Goal: Task Accomplishment & Management: Use online tool/utility

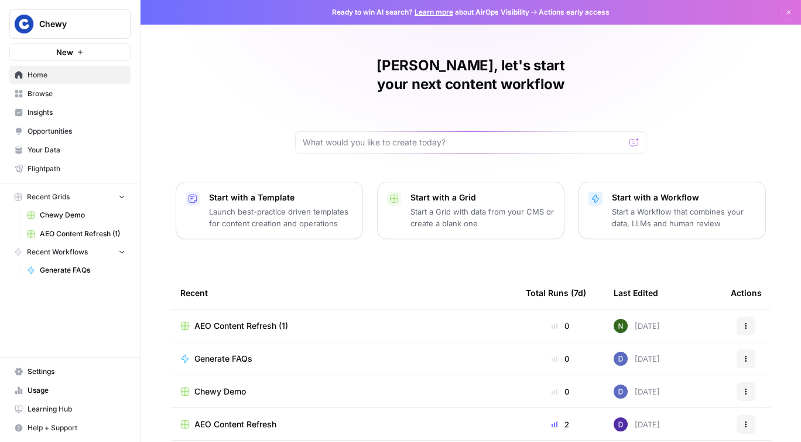
click at [18, 25] on img "Workspace: Chewy" at bounding box center [23, 23] width 21 height 21
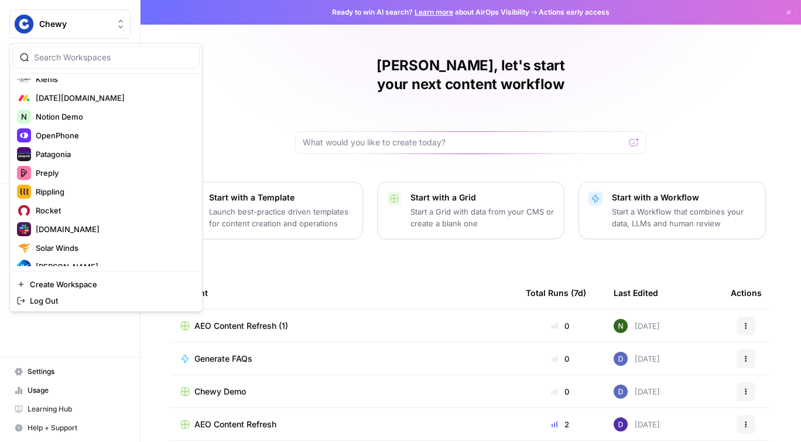
scroll to position [675, 0]
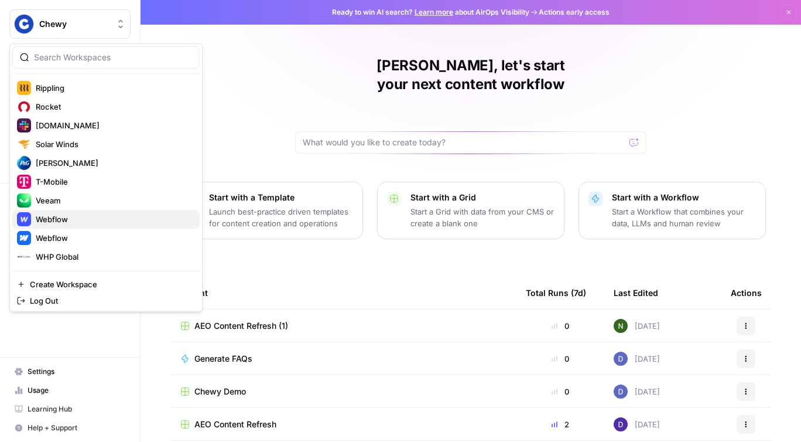
click at [82, 220] on span "Webflow" at bounding box center [113, 219] width 155 height 12
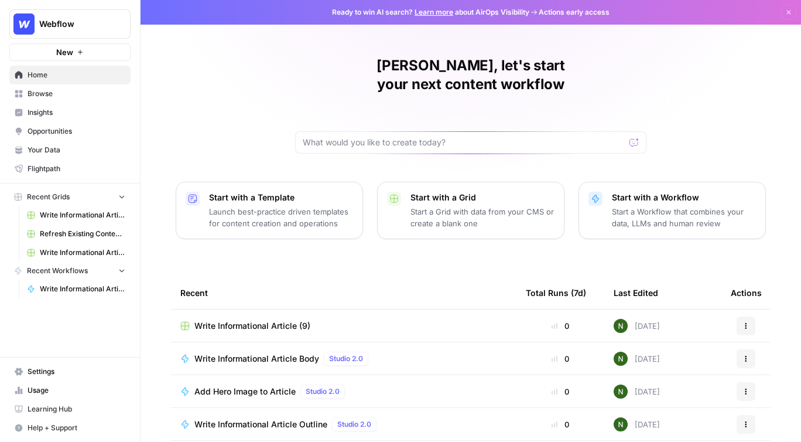
scroll to position [5, 0]
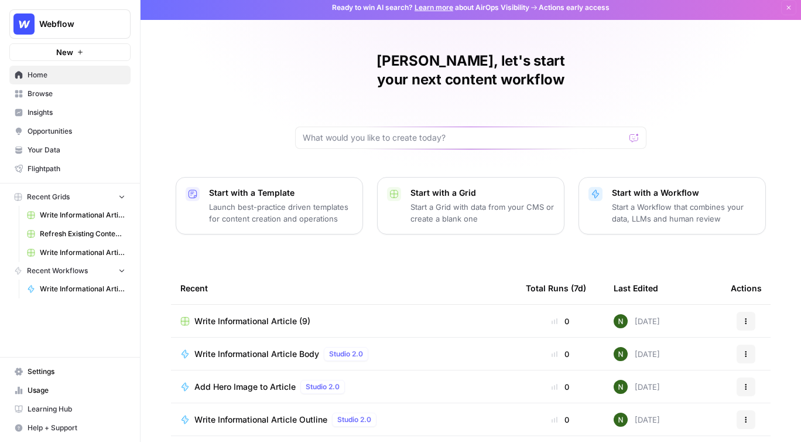
click at [52, 115] on span "Insights" at bounding box center [77, 112] width 98 height 11
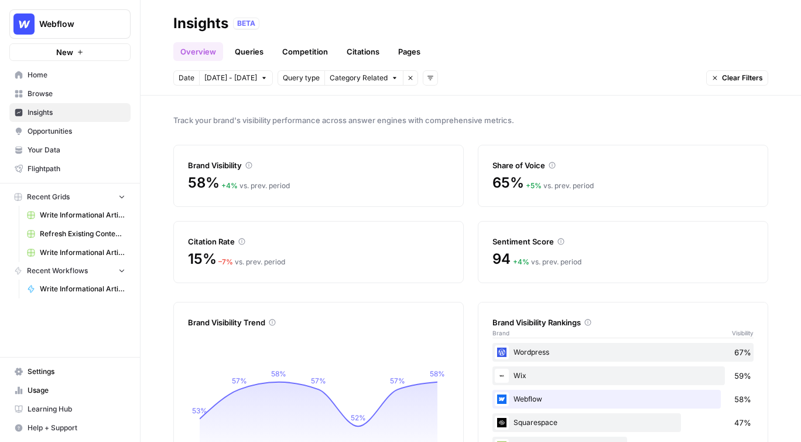
drag, startPoint x: 512, startPoint y: 115, endPoint x: 182, endPoint y: 114, distance: 330.9
click at [182, 114] on span "Track your brand's visibility performance across answer engines with comprehens…" at bounding box center [470, 120] width 595 height 12
click at [268, 127] on div "Track your brand's visibility performance across answer engines with comprehens…" at bounding box center [471, 268] width 661 height 346
click at [407, 79] on icon "button" at bounding box center [410, 77] width 7 height 7
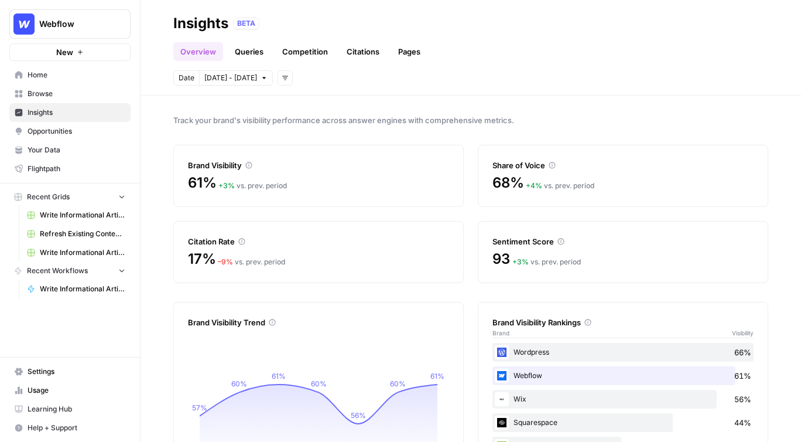
click at [315, 140] on div "Track your brand's visibility performance across answer engines with comprehens…" at bounding box center [471, 268] width 661 height 346
click at [350, 83] on div "Date Sep 27 - Oct 3 Add filters" at bounding box center [470, 77] width 595 height 15
click at [253, 51] on link "Queries" at bounding box center [249, 51] width 43 height 19
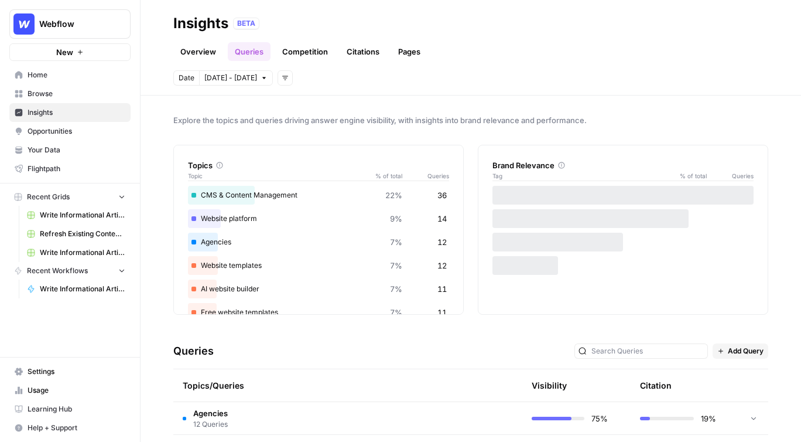
click at [469, 173] on div "Topics Topic % of total Queries CMS & Content Management 22% 36 Website platfor…" at bounding box center [470, 230] width 595 height 170
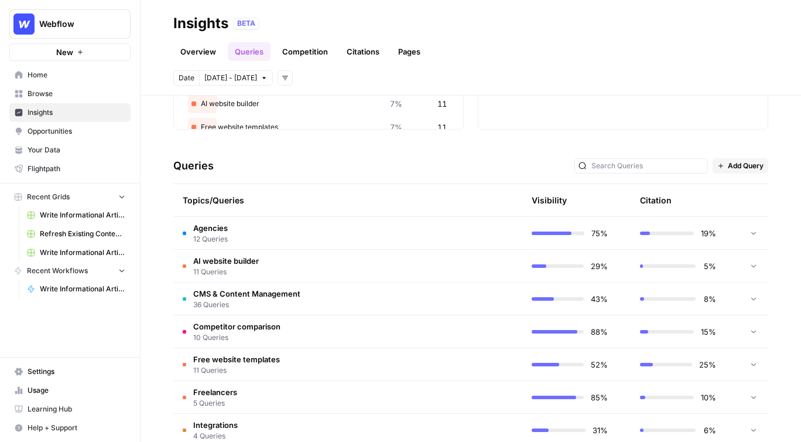
scroll to position [199, 0]
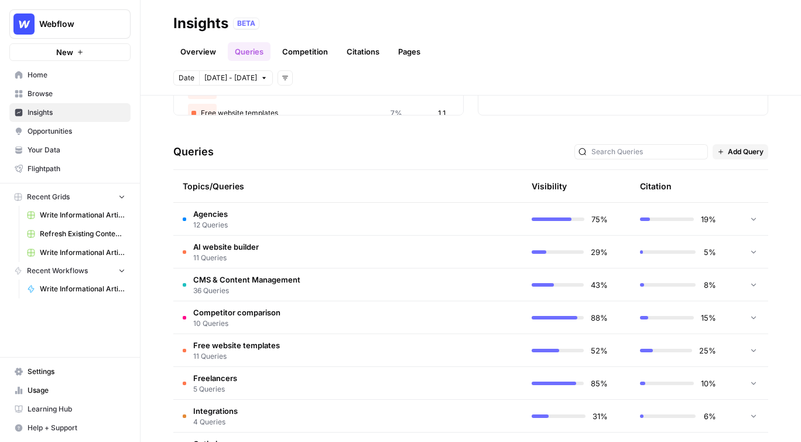
click at [324, 289] on td "CMS & Content Management 36 Queries" at bounding box center [292, 284] width 238 height 32
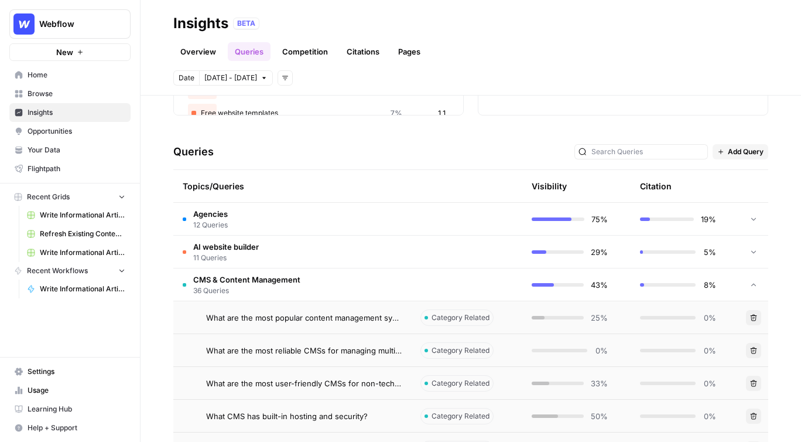
scroll to position [244, 0]
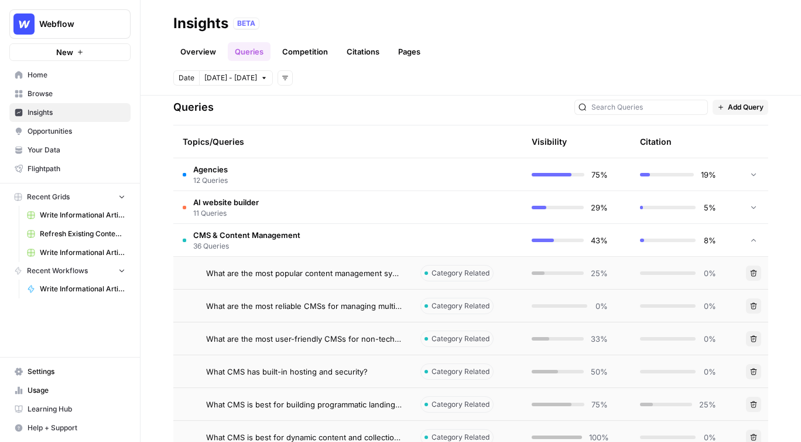
click at [371, 274] on span "What are the most popular content management systems for websites?" at bounding box center [304, 273] width 196 height 12
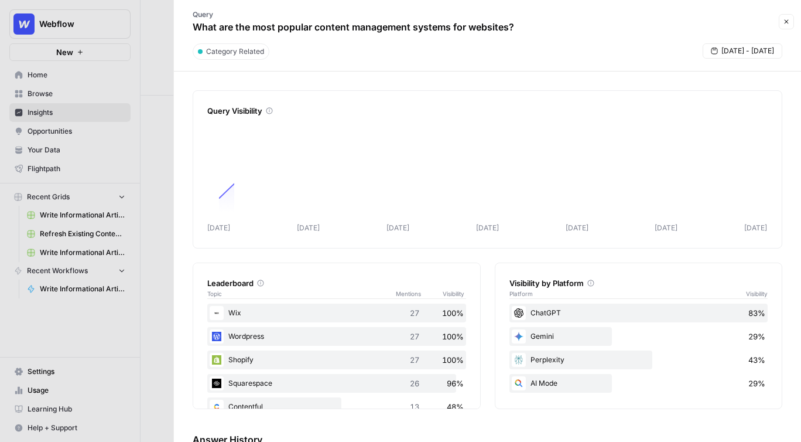
click at [85, 220] on div at bounding box center [400, 221] width 801 height 442
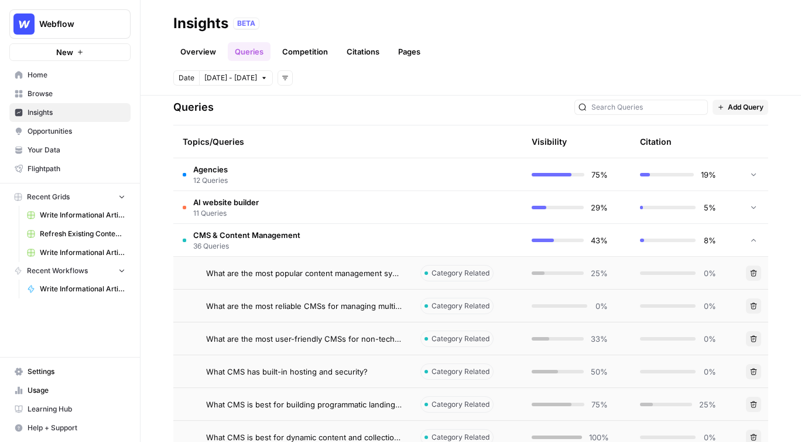
click at [353, 109] on div "Queries Add Query" at bounding box center [470, 108] width 595 height 36
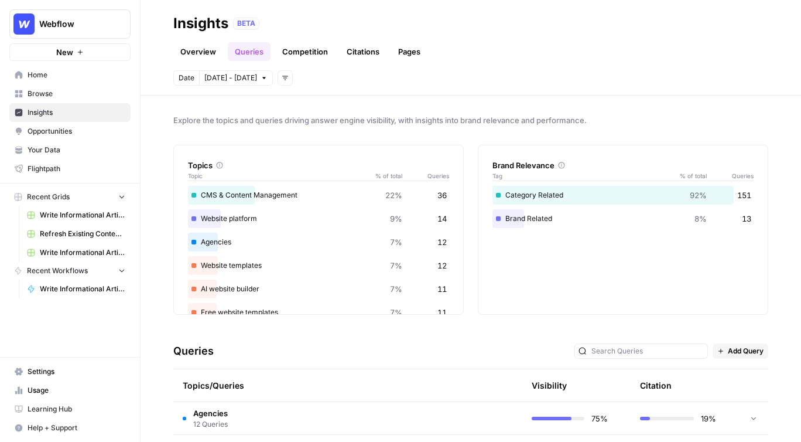
drag, startPoint x: 599, startPoint y: 119, endPoint x: 435, endPoint y: 106, distance: 164.5
click at [435, 106] on div "Explore the topics and queries driving answer engine visibility, with insights …" at bounding box center [471, 268] width 661 height 346
click at [471, 135] on div "Explore the topics and queries driving answer engine visibility, with insights …" at bounding box center [471, 268] width 661 height 346
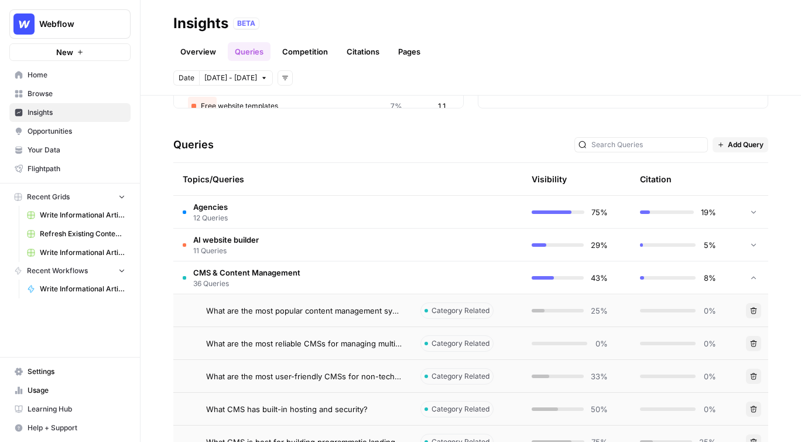
scroll to position [207, 0]
click at [349, 271] on td "CMS & Content Management 36 Queries" at bounding box center [292, 277] width 238 height 32
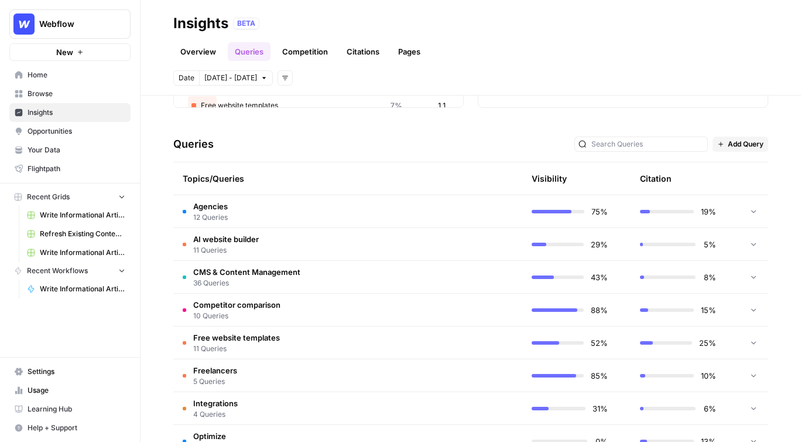
click at [353, 301] on td "Competitor comparison 10 Queries" at bounding box center [292, 309] width 238 height 32
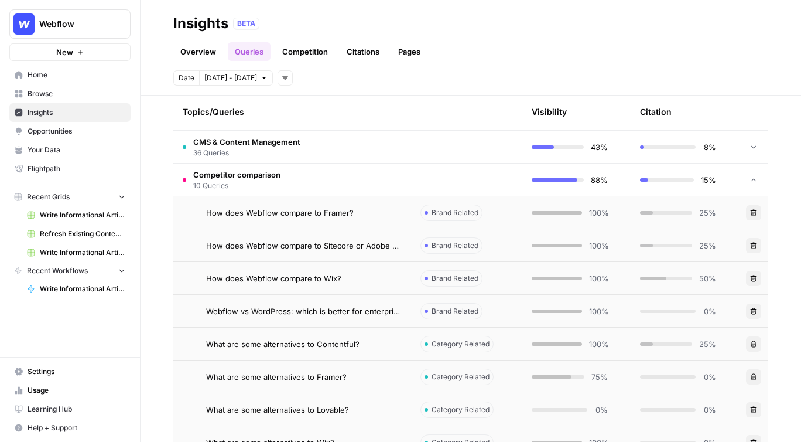
scroll to position [342, 0]
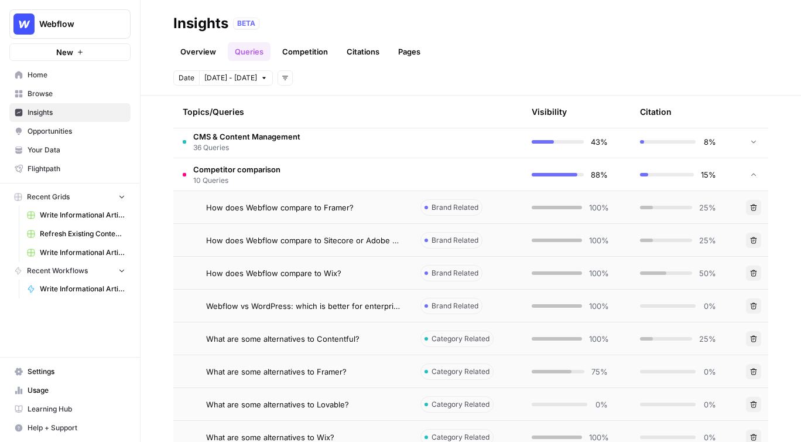
click at [356, 204] on div "How does Webflow compare to Framer?" at bounding box center [304, 207] width 196 height 12
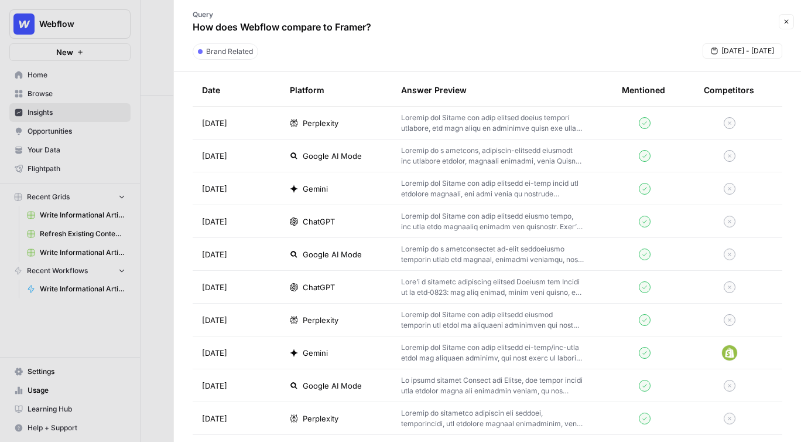
scroll to position [372, 0]
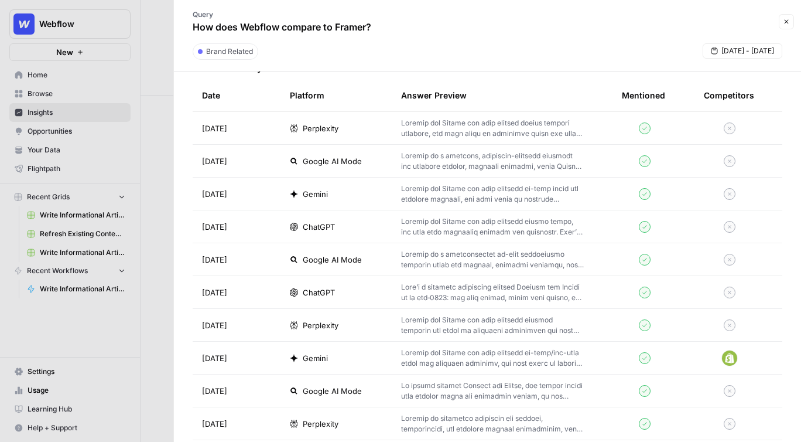
click at [441, 132] on p at bounding box center [492, 128] width 183 height 21
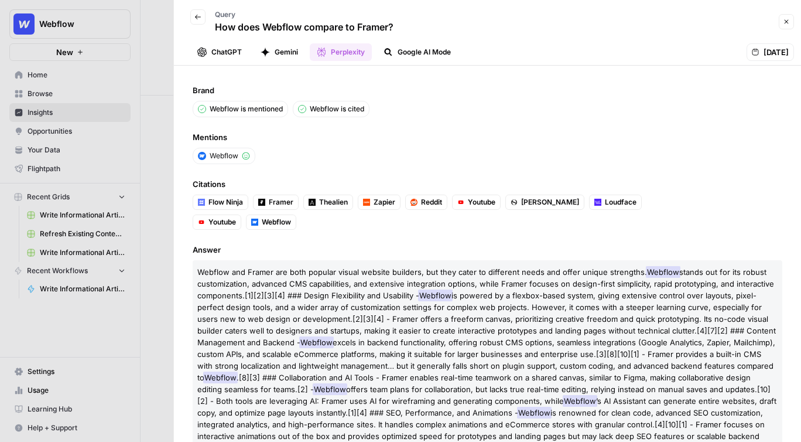
click at [199, 19] on icon "button" at bounding box center [197, 16] width 7 height 7
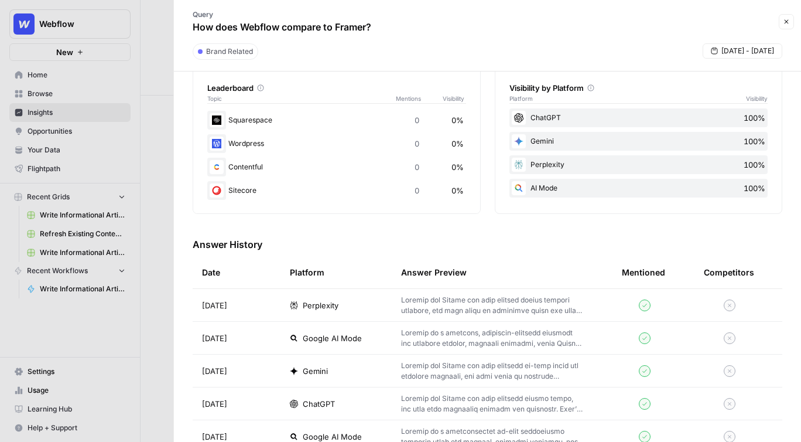
scroll to position [273, 0]
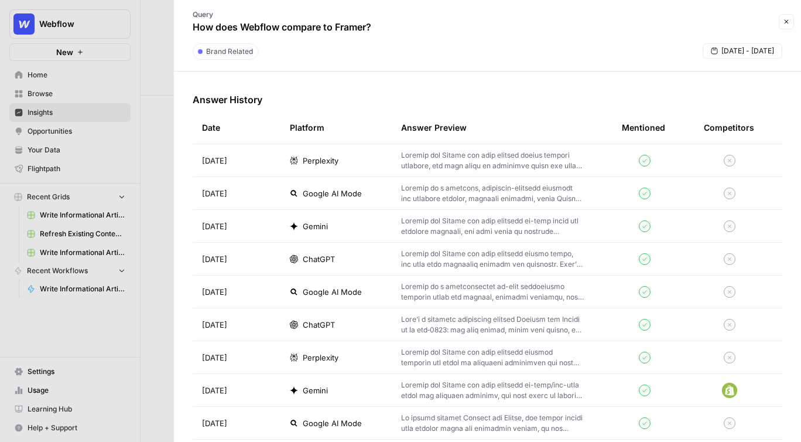
click at [335, 253] on span "ChatGPT" at bounding box center [319, 259] width 32 height 12
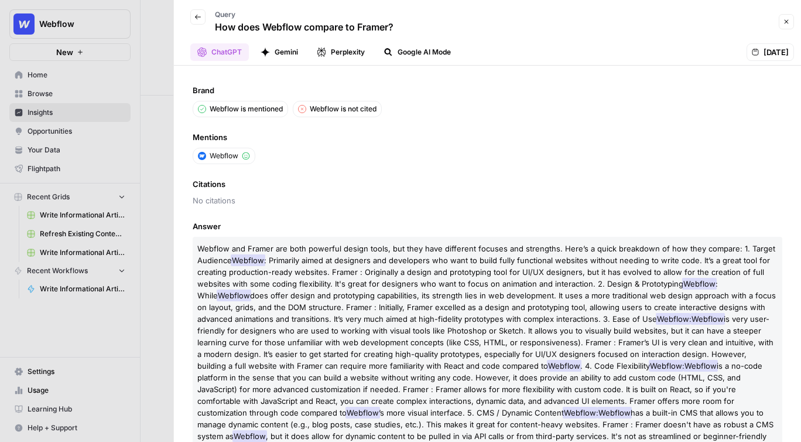
click at [199, 18] on icon "button" at bounding box center [197, 16] width 7 height 7
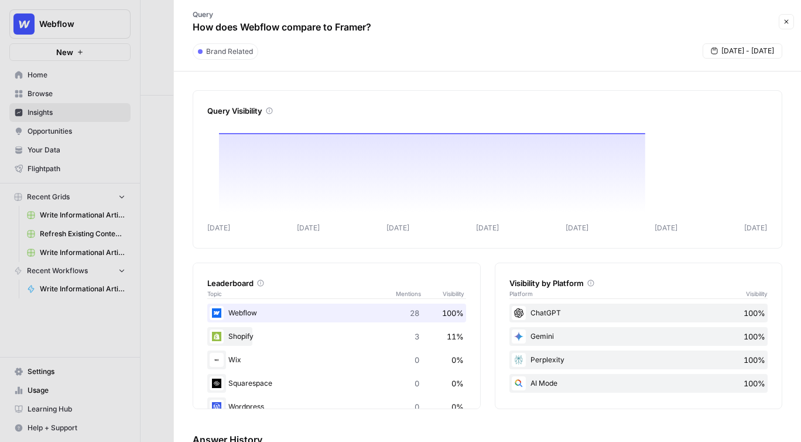
click at [141, 77] on div at bounding box center [400, 221] width 801 height 442
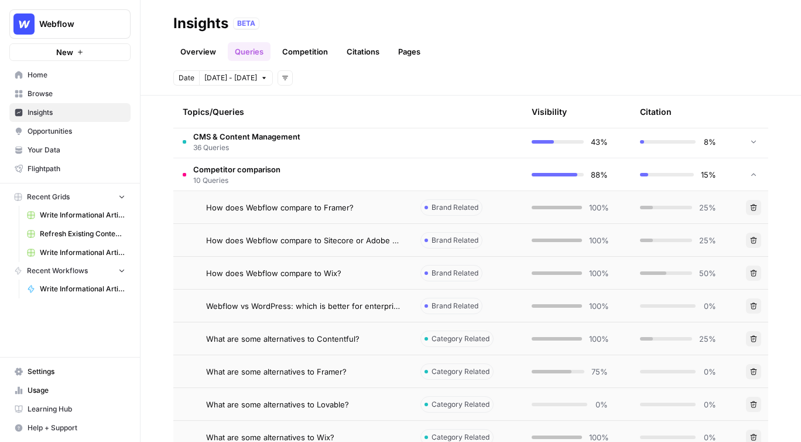
click at [325, 180] on td "Competitor comparison 10 Queries" at bounding box center [292, 174] width 238 height 32
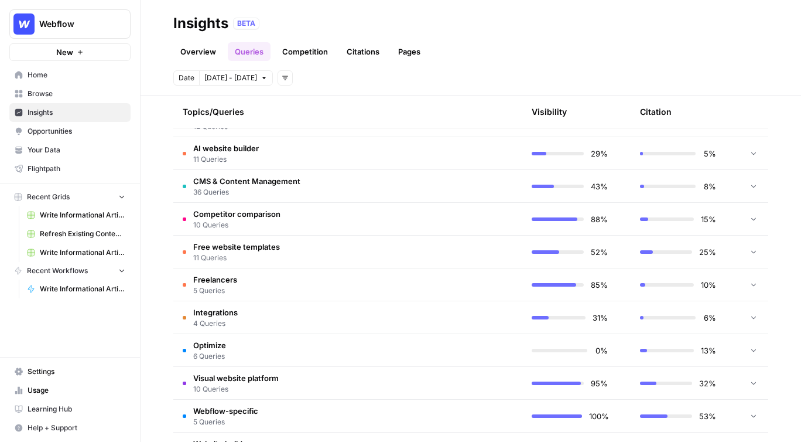
scroll to position [285, 0]
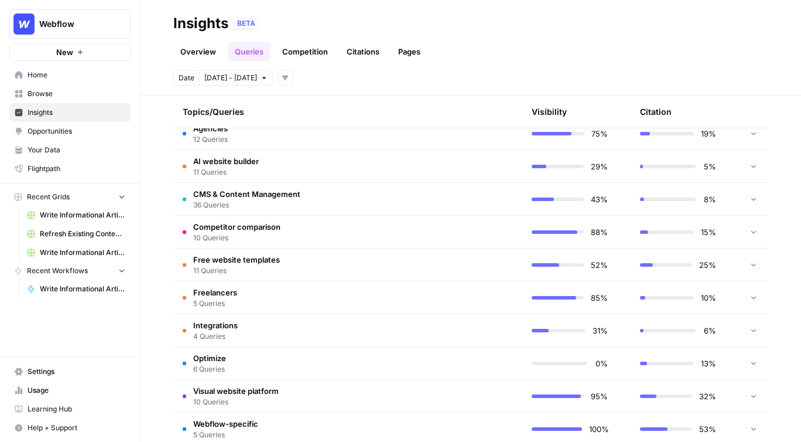
click at [298, 36] on div "Overview Queries Competition Citations Pages" at bounding box center [470, 47] width 595 height 28
click at [299, 57] on link "Competition" at bounding box center [305, 51] width 60 height 19
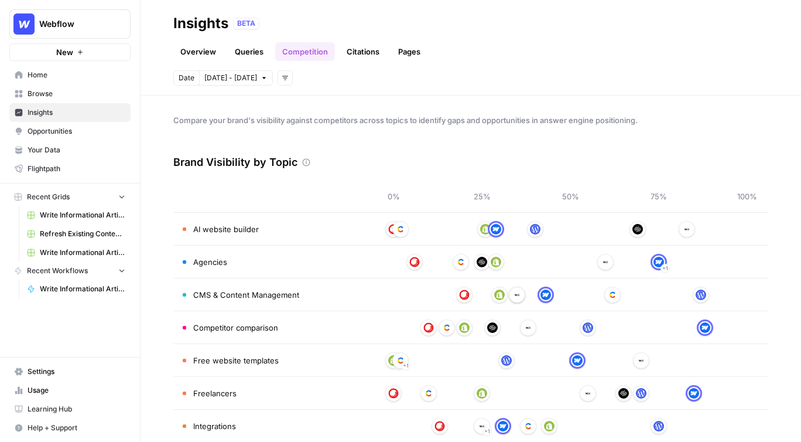
click at [363, 50] on link "Citations" at bounding box center [363, 51] width 47 height 19
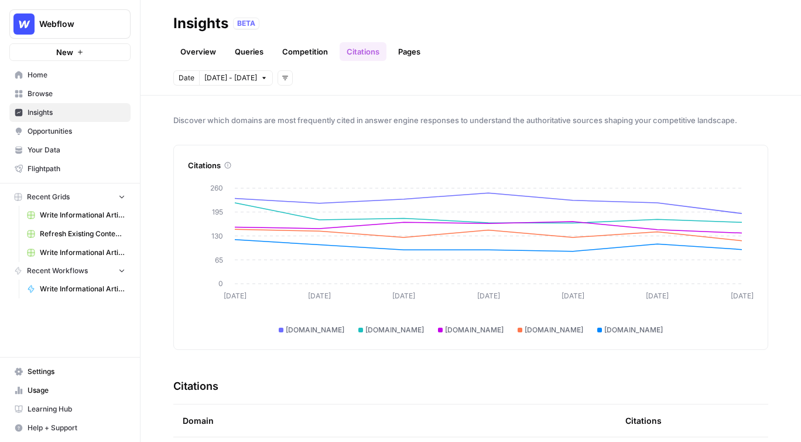
click at [406, 49] on link "Pages" at bounding box center [409, 51] width 36 height 19
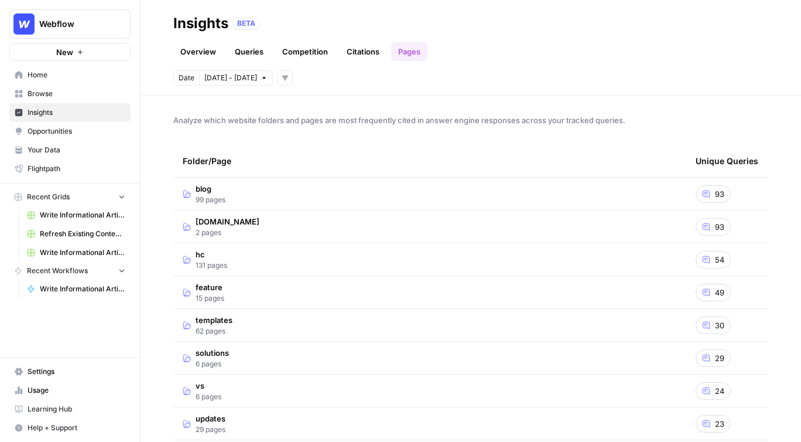
click at [252, 196] on td "blog 99 pages" at bounding box center [429, 193] width 513 height 32
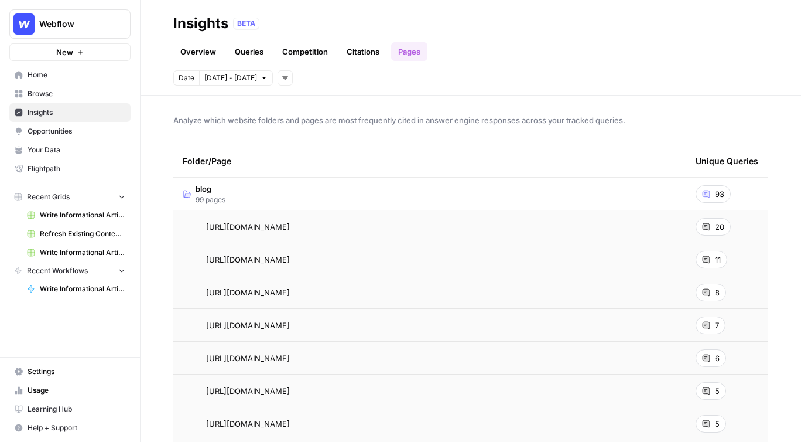
click at [60, 131] on span "Opportunities" at bounding box center [77, 131] width 98 height 11
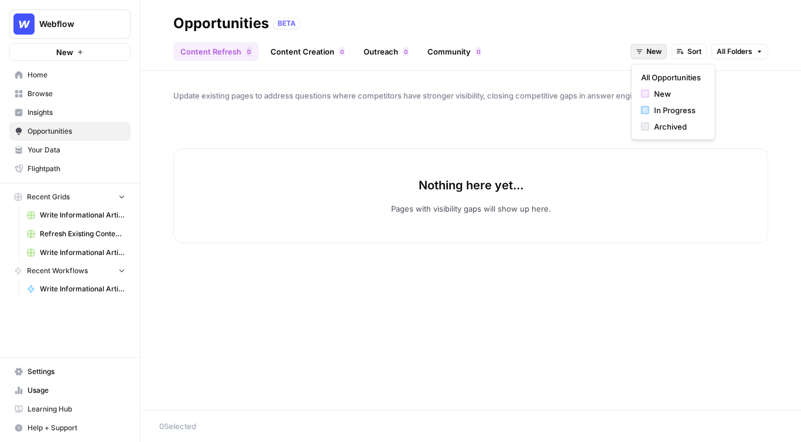
click at [658, 49] on span "New" at bounding box center [654, 51] width 15 height 11
click at [655, 106] on span "In Progress" at bounding box center [677, 110] width 47 height 12
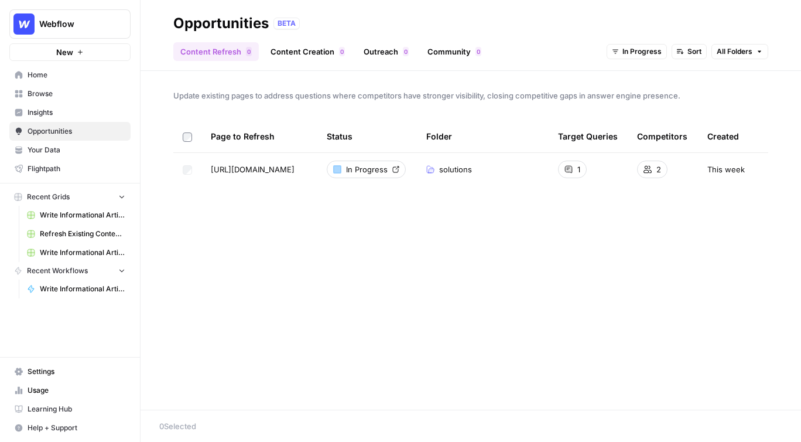
click at [337, 169] on div at bounding box center [337, 169] width 8 height 8
click at [339, 169] on div at bounding box center [337, 169] width 8 height 8
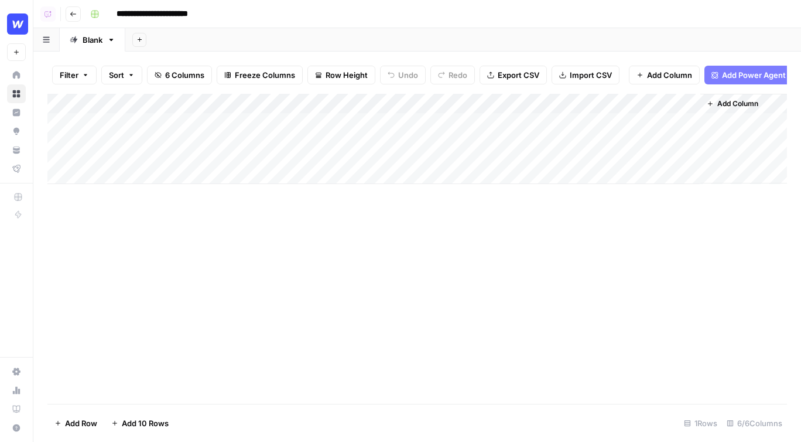
click at [269, 334] on div "Add Column" at bounding box center [417, 249] width 740 height 310
click at [466, 102] on div "Add Column" at bounding box center [417, 139] width 740 height 90
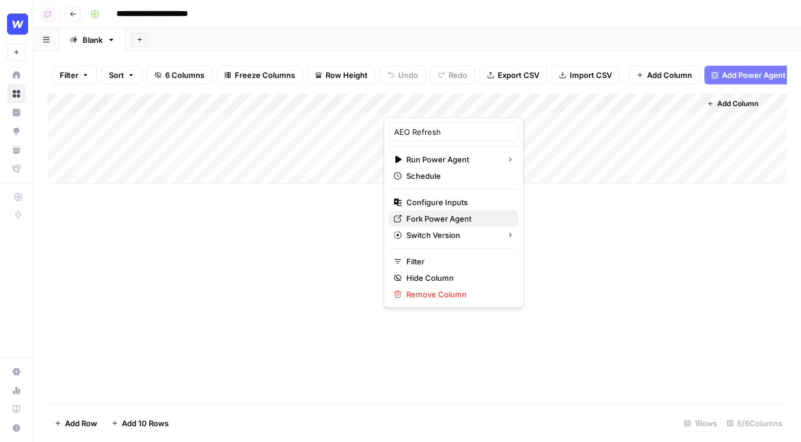
click at [426, 218] on span "Fork Power Agent" at bounding box center [457, 219] width 102 height 12
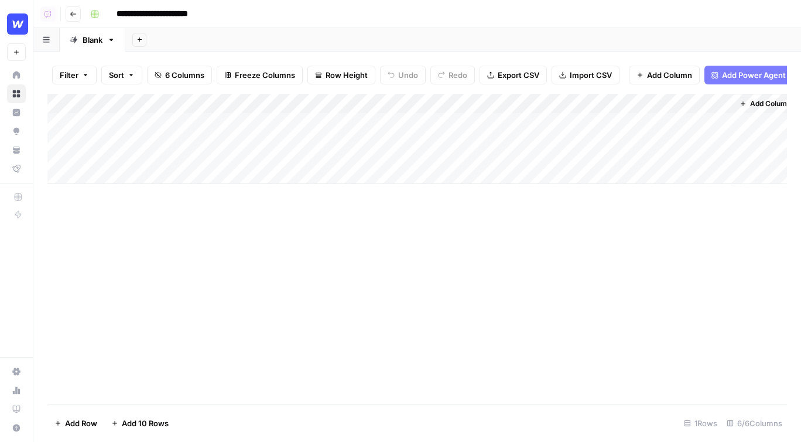
click at [546, 265] on div "Add Column" at bounding box center [417, 249] width 740 height 310
click at [493, 124] on div "Add Column" at bounding box center [417, 139] width 740 height 90
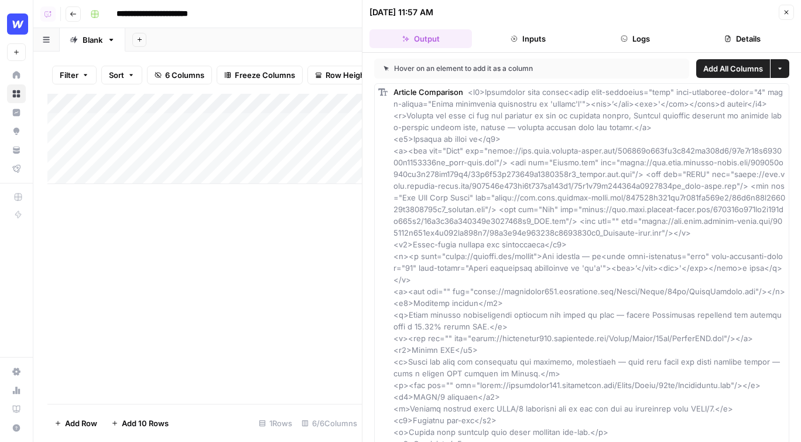
click at [786, 11] on icon "button" at bounding box center [786, 12] width 7 height 7
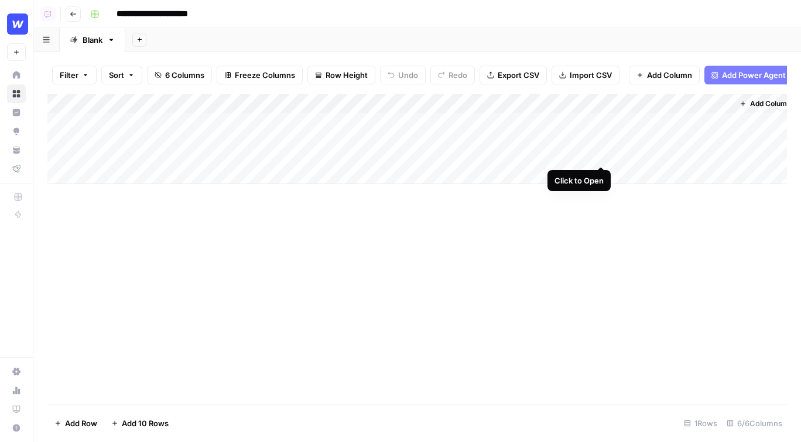
click at [596, 121] on div "Add Column" at bounding box center [417, 139] width 740 height 90
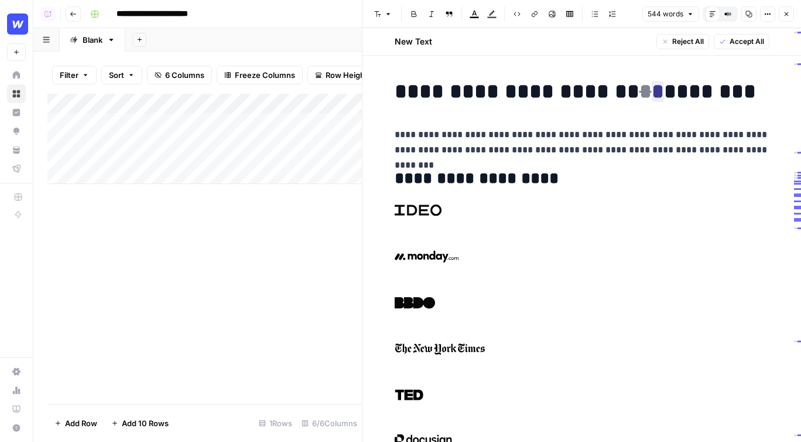
click at [788, 13] on icon "button" at bounding box center [786, 14] width 7 height 7
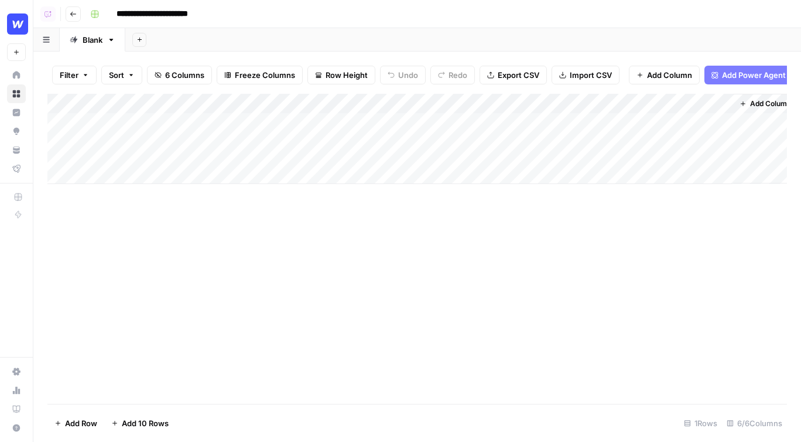
click at [286, 261] on div "Add Column" at bounding box center [417, 249] width 740 height 310
click at [354, 286] on div "Add Column" at bounding box center [417, 249] width 740 height 310
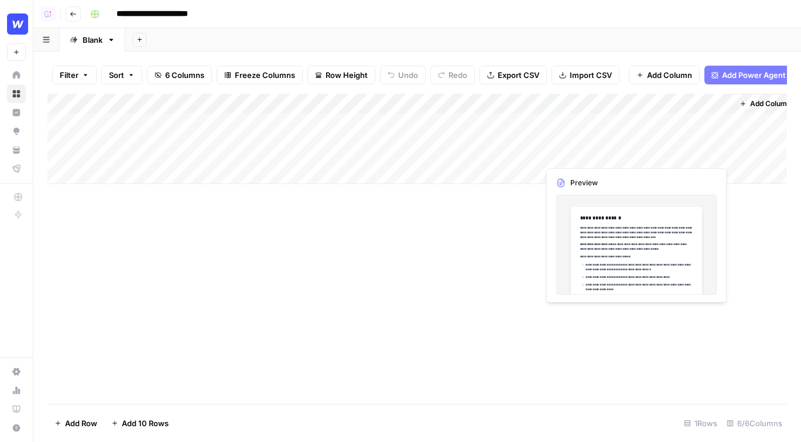
click at [711, 114] on div "Add Column" at bounding box center [417, 139] width 740 height 90
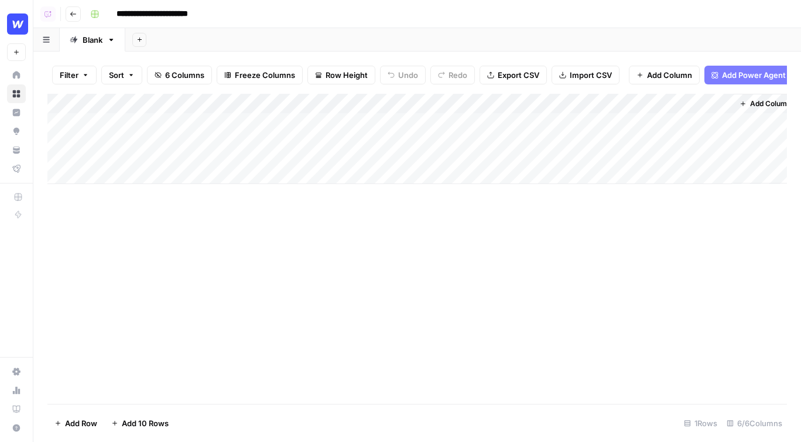
click at [720, 123] on div "Add Column" at bounding box center [417, 139] width 740 height 90
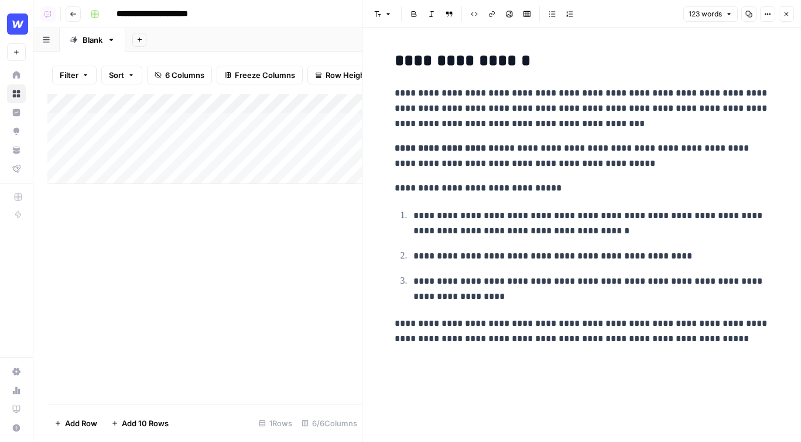
click at [790, 18] on button "Close" at bounding box center [786, 13] width 15 height 15
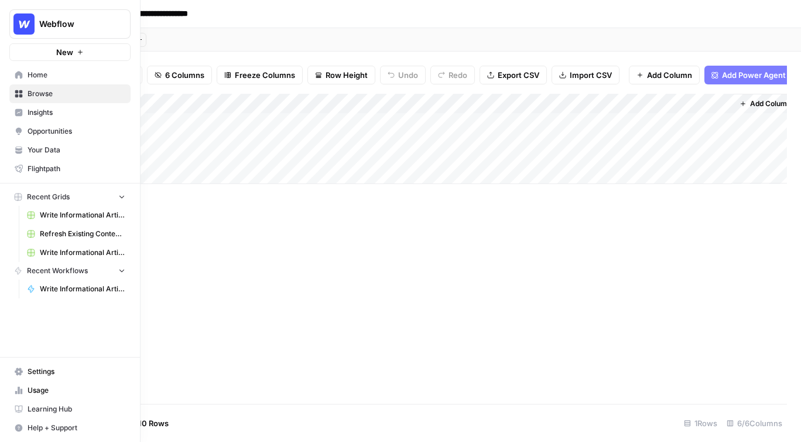
click at [55, 155] on link "Your Data" at bounding box center [69, 150] width 121 height 19
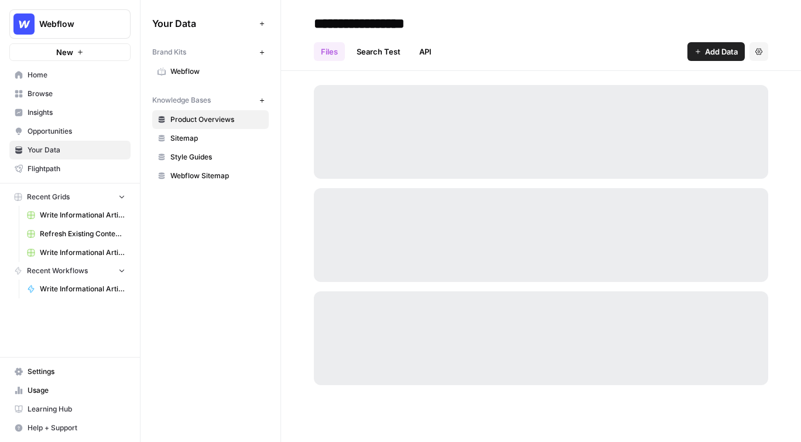
click at [183, 67] on span "Webflow" at bounding box center [216, 71] width 93 height 11
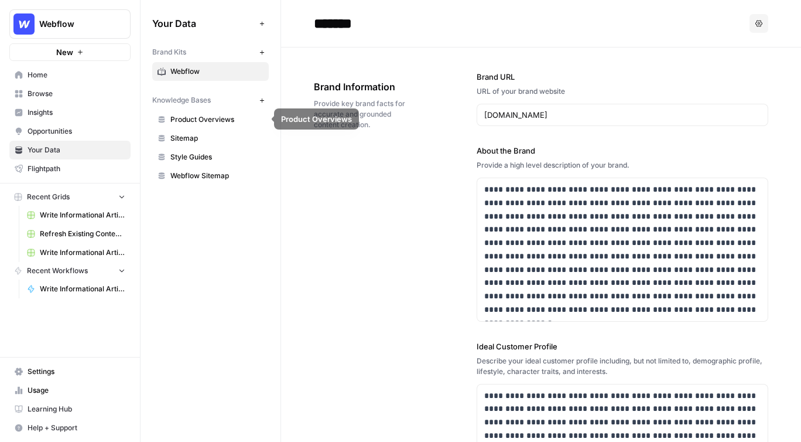
click at [196, 142] on span "Sitemap" at bounding box center [216, 138] width 93 height 11
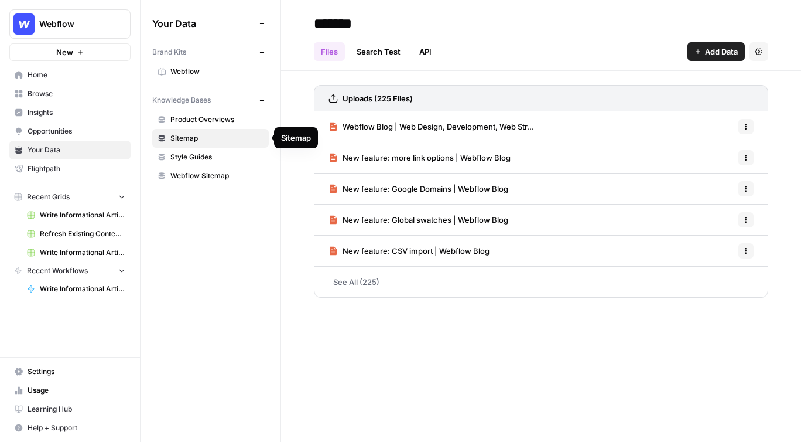
click at [200, 122] on span "Product Overviews" at bounding box center [216, 119] width 93 height 11
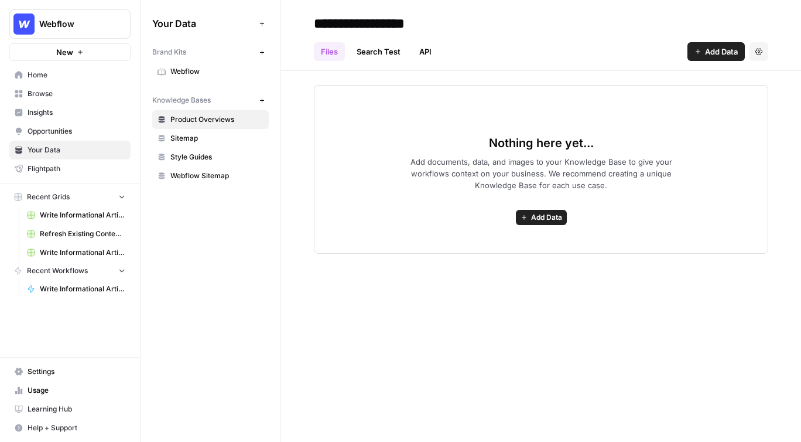
click at [211, 139] on span "Sitemap" at bounding box center [216, 138] width 93 height 11
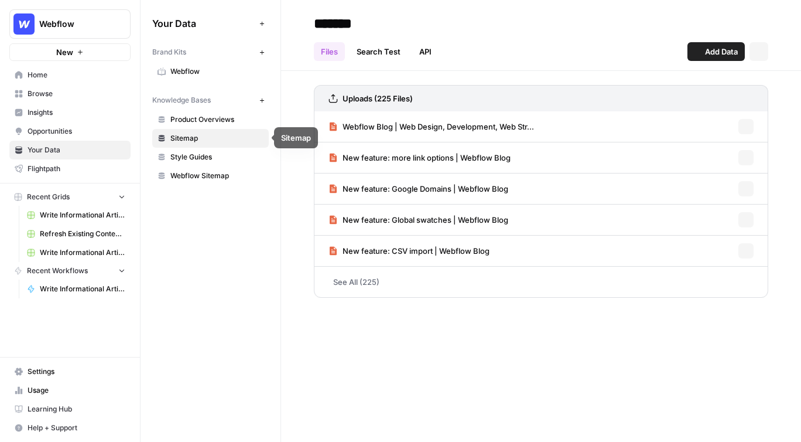
click at [207, 155] on span "Style Guides" at bounding box center [216, 157] width 93 height 11
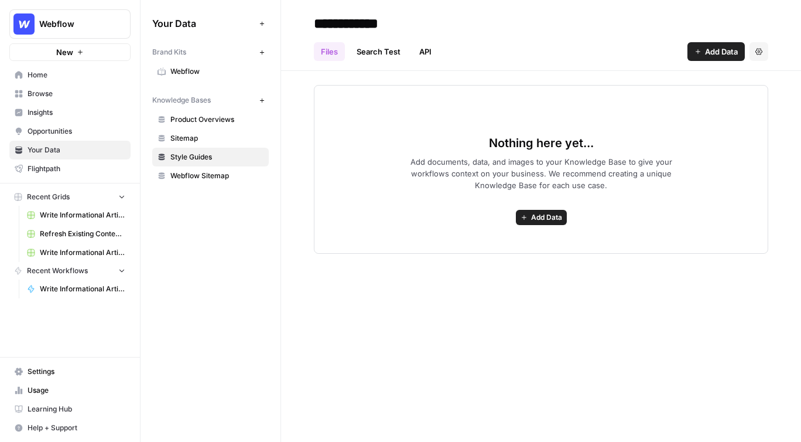
click at [26, 97] on link "Browse" at bounding box center [69, 93] width 121 height 19
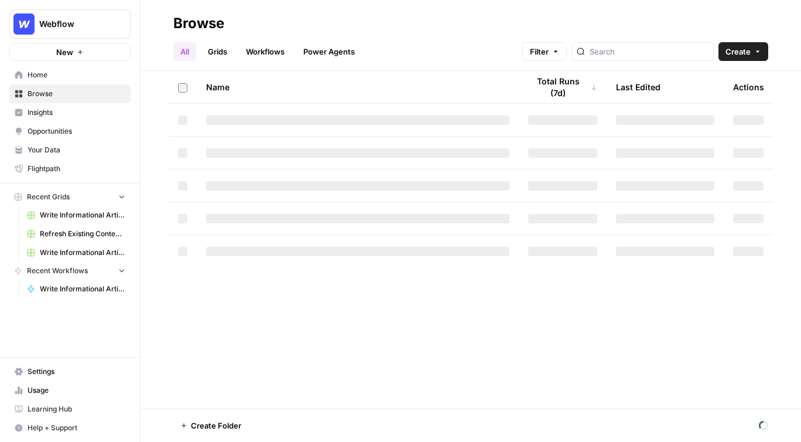
click at [42, 70] on span "Home" at bounding box center [77, 75] width 98 height 11
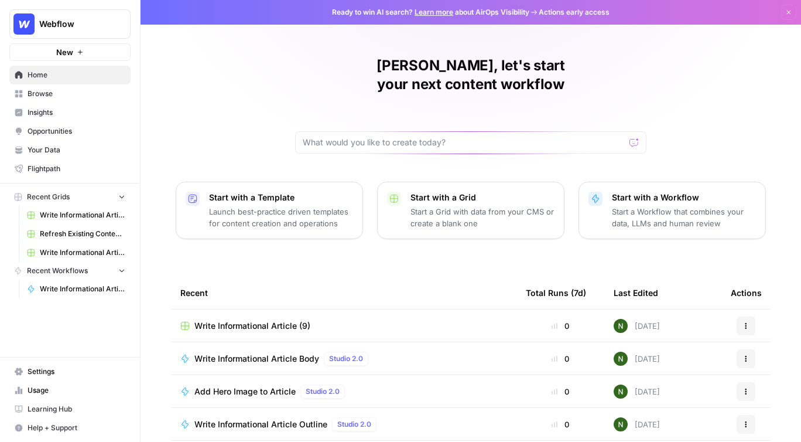
click at [29, 91] on span "Browse" at bounding box center [77, 93] width 98 height 11
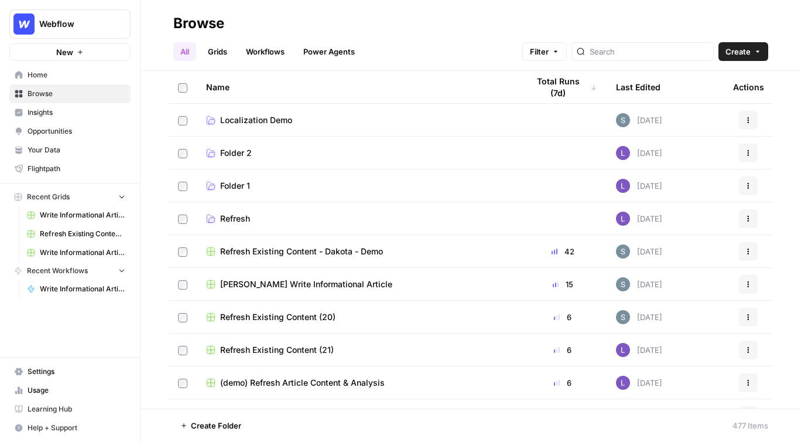
click at [49, 111] on span "Insights" at bounding box center [77, 112] width 98 height 11
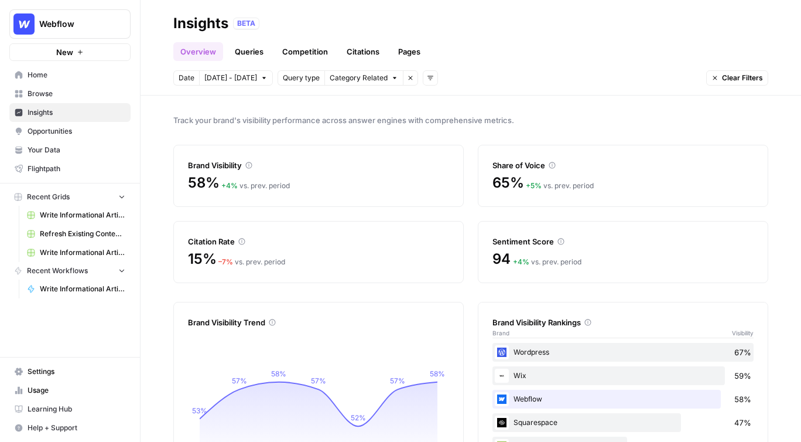
click at [398, 124] on span "Track your brand's visibility performance across answer engines with comprehens…" at bounding box center [470, 120] width 595 height 12
click at [66, 100] on link "Browse" at bounding box center [69, 93] width 121 height 19
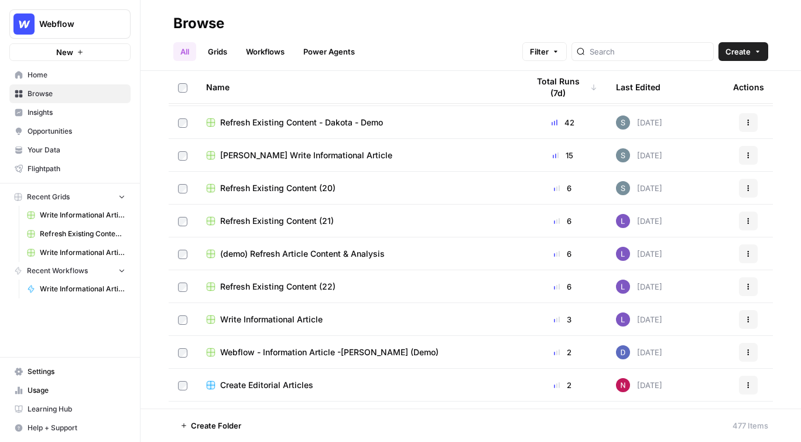
scroll to position [145, 0]
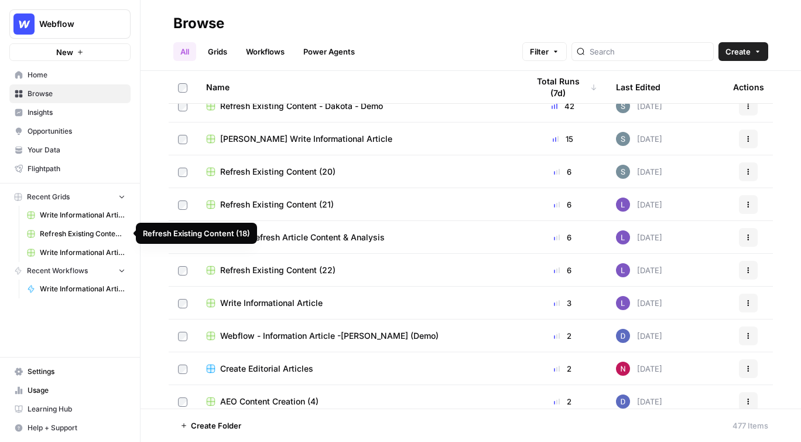
click at [67, 210] on span "Write Informational Article" at bounding box center [83, 215] width 86 height 11
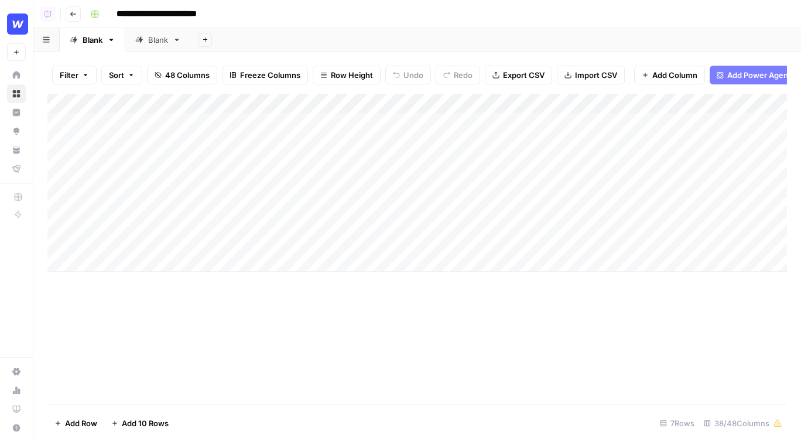
click at [388, 105] on div "Add Column" at bounding box center [417, 183] width 740 height 178
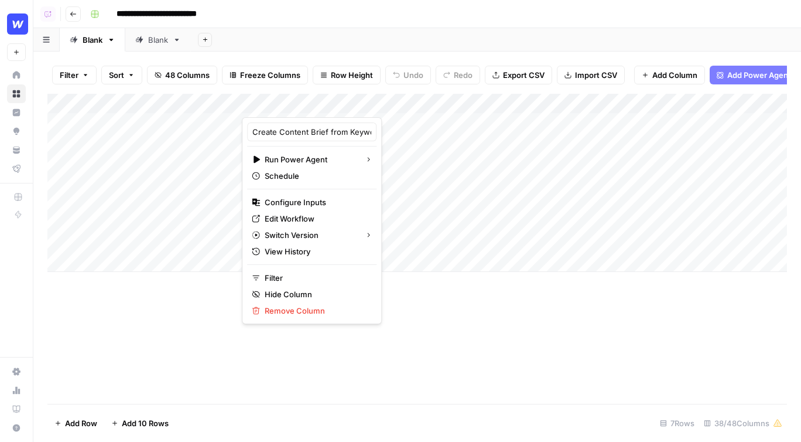
click at [450, 370] on div "Add Column" at bounding box center [417, 249] width 740 height 310
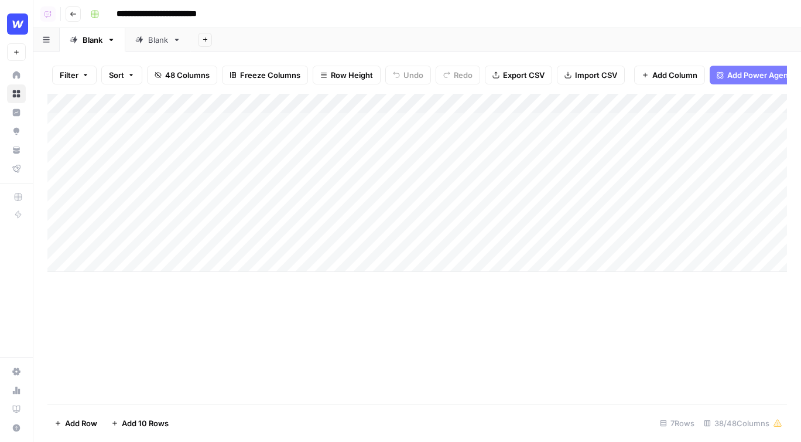
click at [390, 102] on div "Add Column" at bounding box center [417, 183] width 740 height 178
drag, startPoint x: 484, startPoint y: 262, endPoint x: 497, endPoint y: 284, distance: 26.0
click at [497, 284] on div "Add Column" at bounding box center [417, 193] width 740 height 198
click at [498, 121] on div "Add Column" at bounding box center [417, 193] width 740 height 198
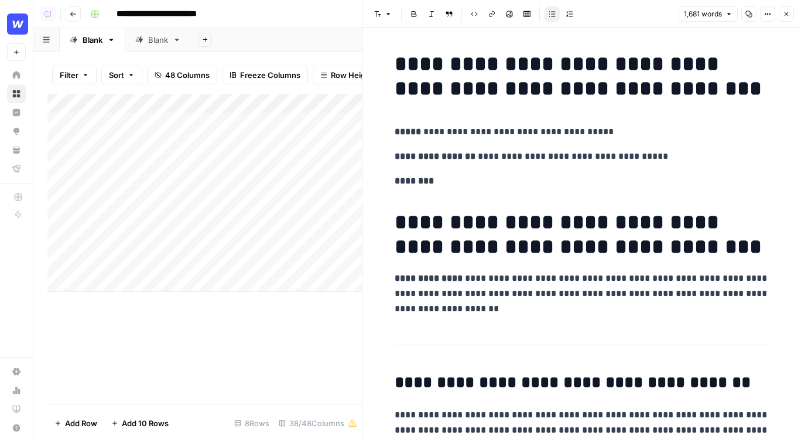
click at [785, 11] on icon "button" at bounding box center [786, 14] width 7 height 7
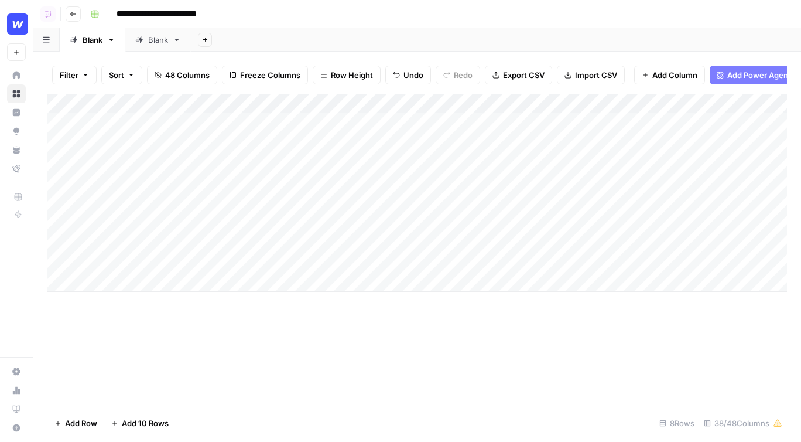
click at [556, 345] on div "Add Column" at bounding box center [417, 249] width 740 height 310
click at [665, 104] on div "Add Column" at bounding box center [417, 193] width 740 height 198
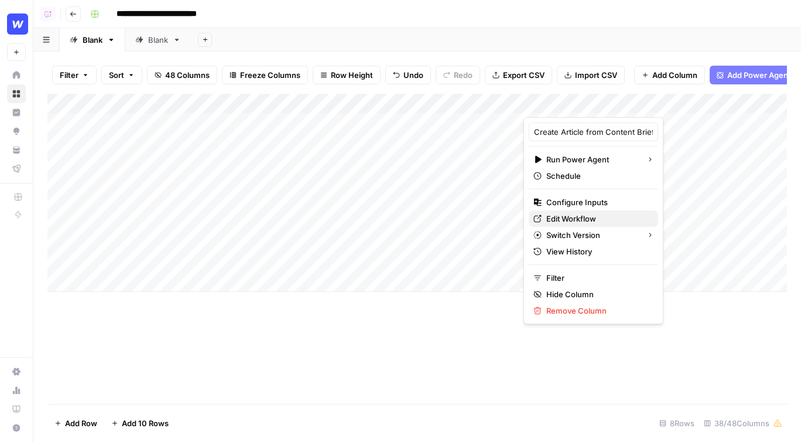
click at [556, 216] on span "Edit Workflow" at bounding box center [597, 219] width 102 height 12
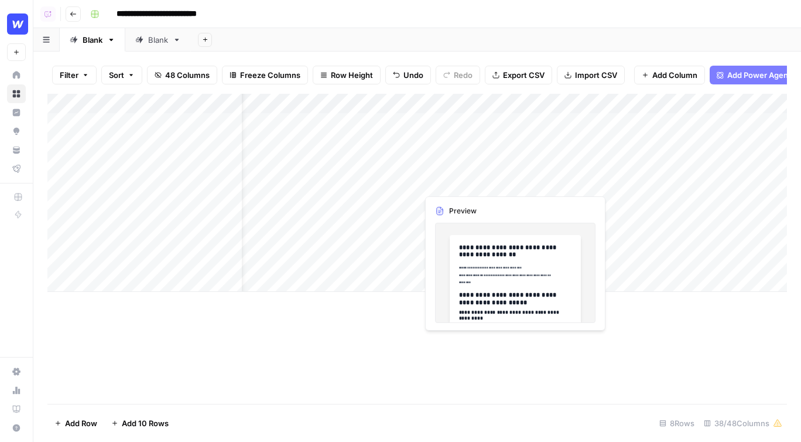
scroll to position [0, 237]
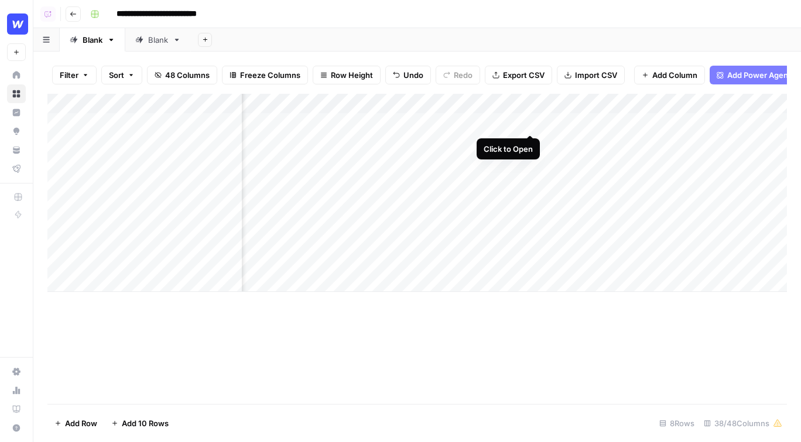
click at [527, 119] on div "Add Column" at bounding box center [417, 193] width 740 height 198
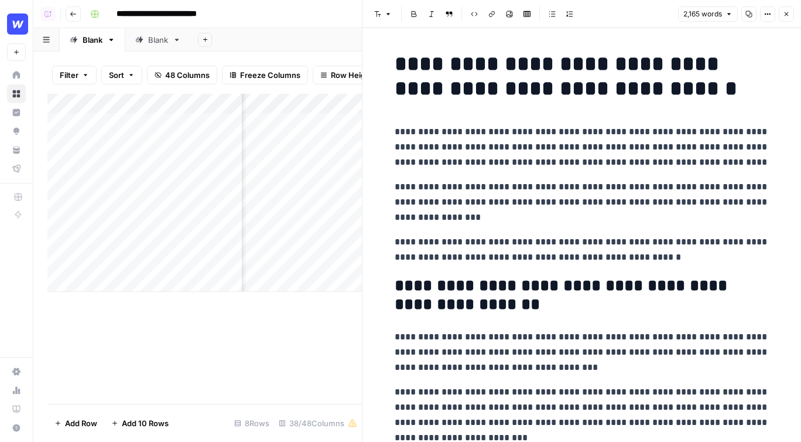
drag, startPoint x: 394, startPoint y: 129, endPoint x: 481, endPoint y: 142, distance: 88.9
click at [441, 167] on span "Edit with AI" at bounding box center [430, 168] width 37 height 11
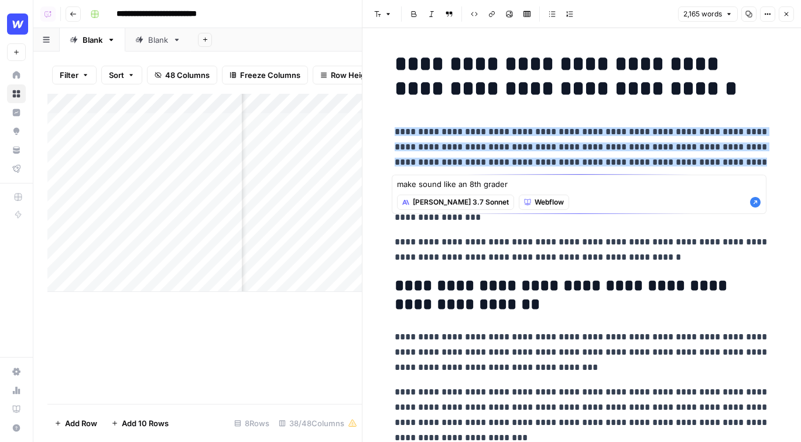
type textarea "make sound like an 8th grader"
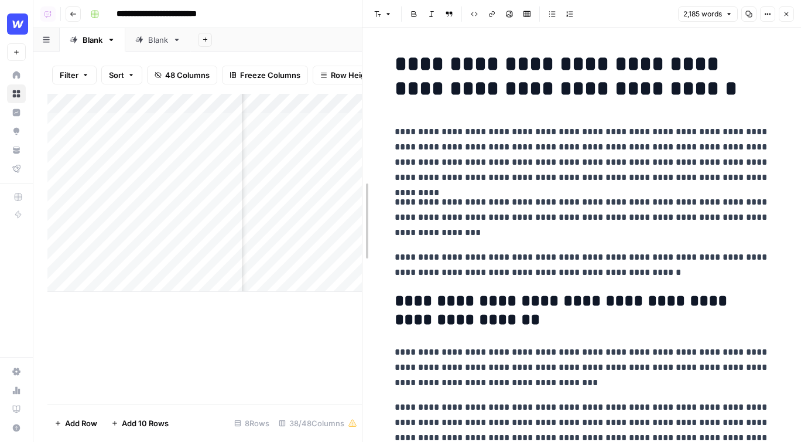
drag, startPoint x: 365, startPoint y: 206, endPoint x: 555, endPoint y: 213, distance: 189.9
click at [784, 17] on icon "button" at bounding box center [786, 14] width 7 height 7
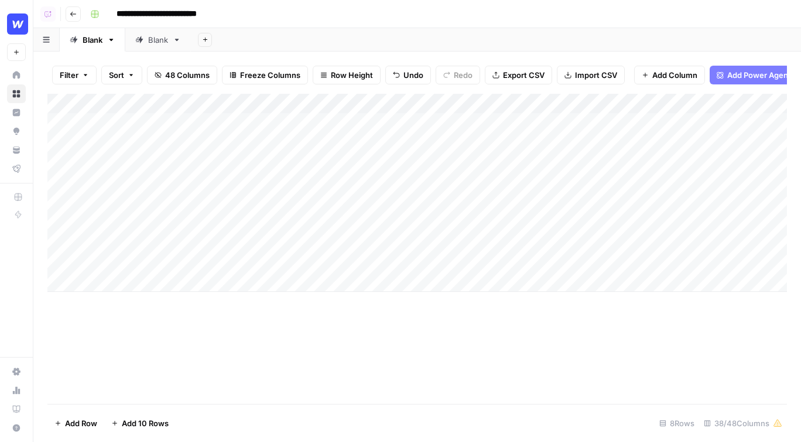
click at [203, 335] on div "Add Column" at bounding box center [417, 249] width 740 height 310
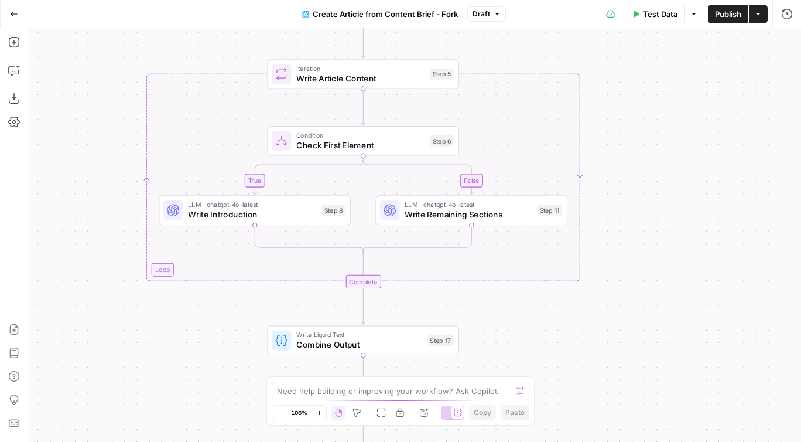
click at [412, 216] on span "Write Remaining Sections" at bounding box center [469, 215] width 128 height 12
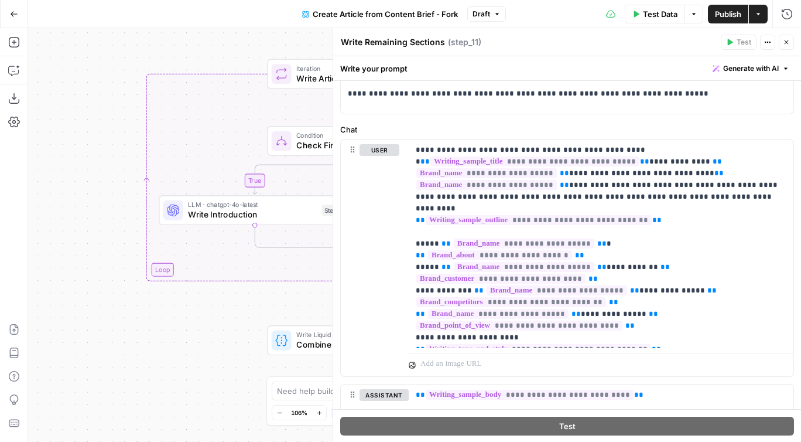
scroll to position [152, 0]
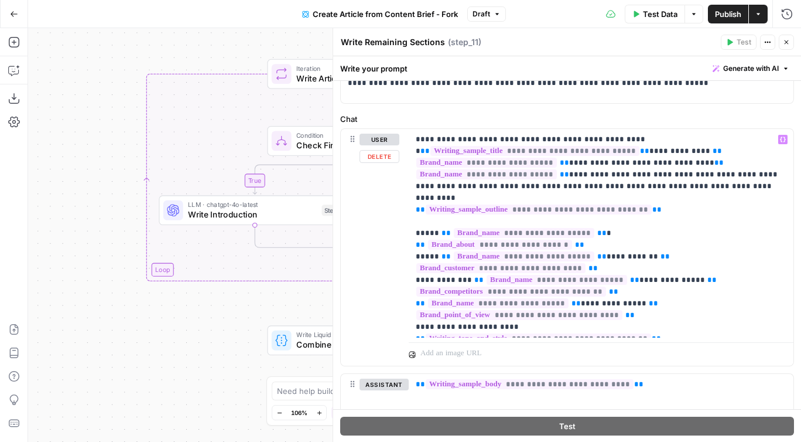
click at [230, 121] on div "true false Workflow Input Settings Inputs Google Search Google Search Step 139 …" at bounding box center [414, 234] width 773 height 413
click at [787, 40] on icon "button" at bounding box center [786, 42] width 7 height 7
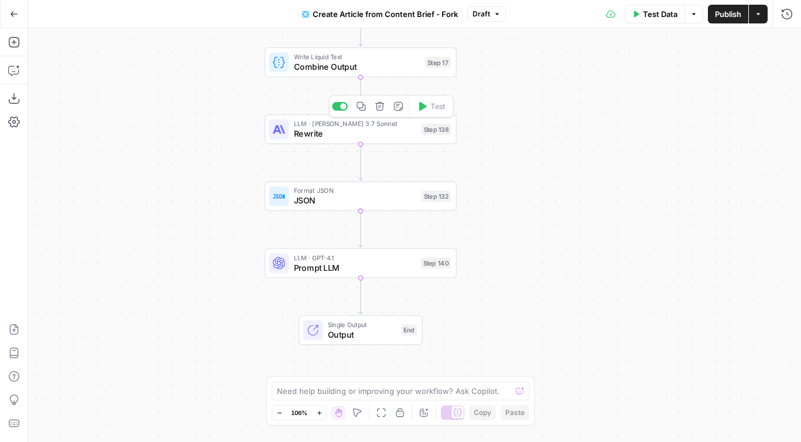
click at [333, 135] on span "Rewrite" at bounding box center [355, 133] width 122 height 12
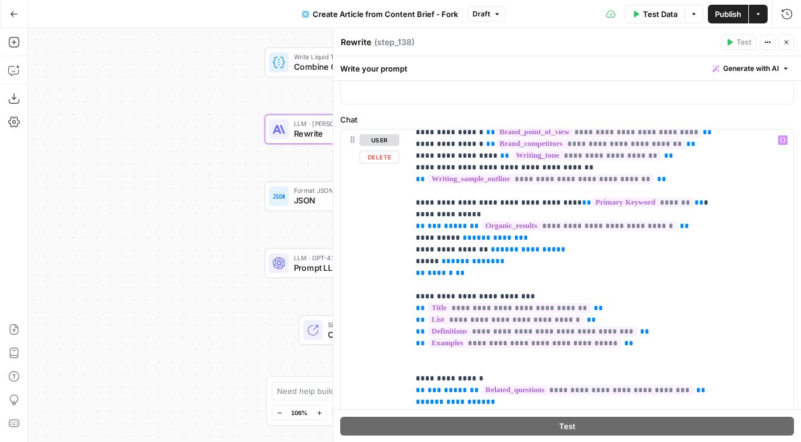
scroll to position [85, 0]
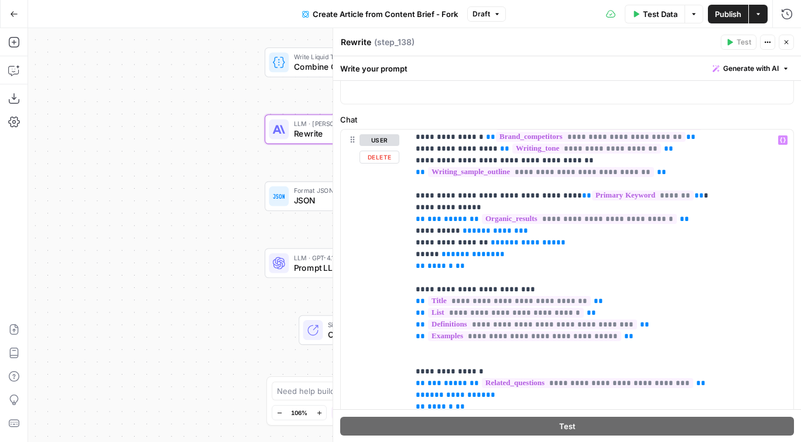
click at [286, 221] on div "true false Workflow Input Settings Inputs Google Search Google Search Step 139 …" at bounding box center [414, 234] width 773 height 413
click at [780, 48] on div "Test Actions Close" at bounding box center [757, 42] width 73 height 15
click at [787, 43] on icon "button" at bounding box center [786, 42] width 7 height 7
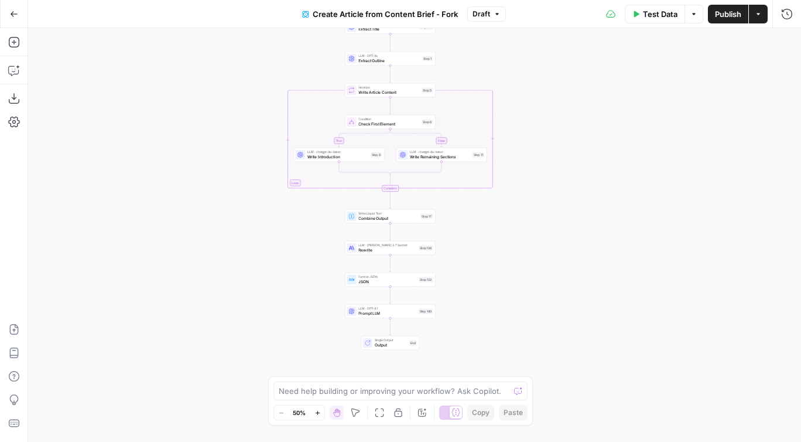
drag, startPoint x: 501, startPoint y: 187, endPoint x: 428, endPoint y: 353, distance: 180.7
click at [428, 353] on div "true false Workflow Input Settings Inputs Google Search Google Search Step 139 …" at bounding box center [414, 234] width 773 height 413
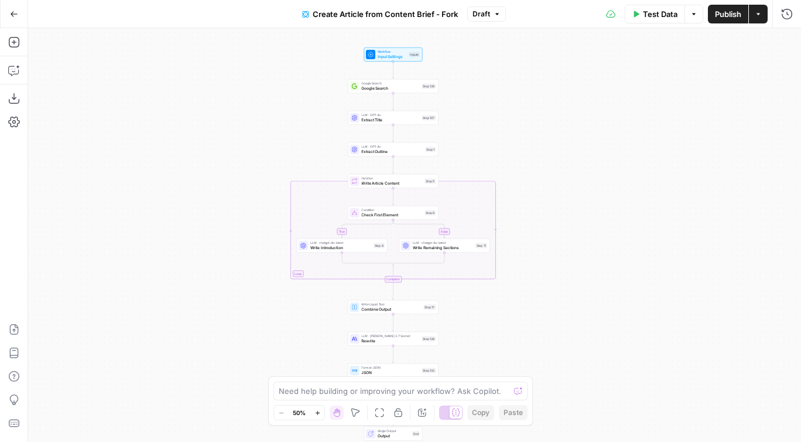
drag, startPoint x: 427, startPoint y: 83, endPoint x: 461, endPoint y: 85, distance: 34.0
click at [461, 85] on div "true false Workflow Input Settings Inputs Google Search Google Search Step 139 …" at bounding box center [414, 234] width 773 height 413
